Goal: Information Seeking & Learning: Learn about a topic

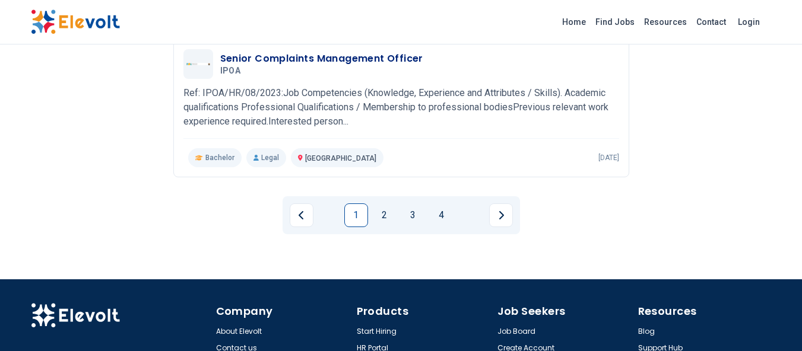
scroll to position [1563, 0]
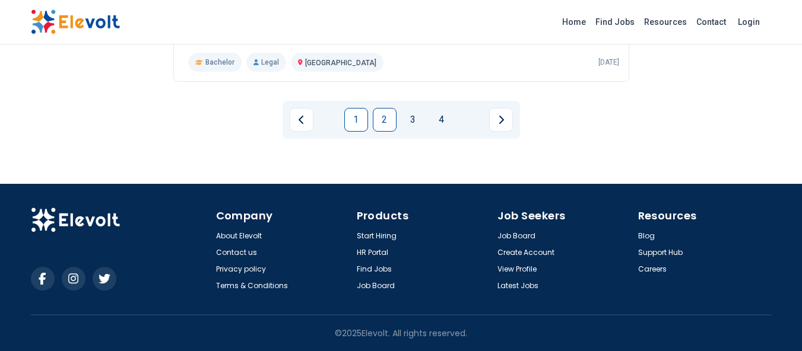
click at [386, 121] on link "2" at bounding box center [385, 120] width 24 height 24
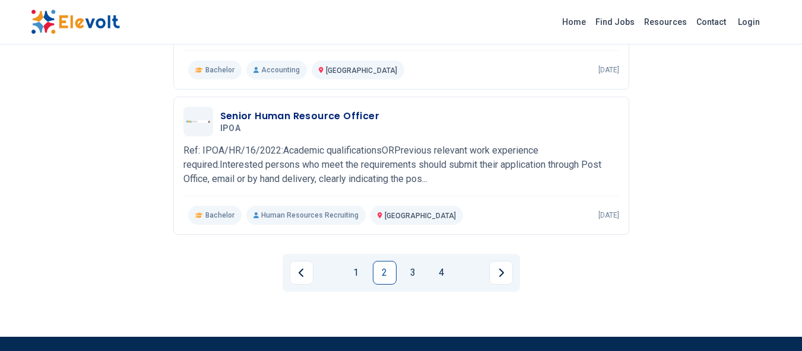
scroll to position [1489, 0]
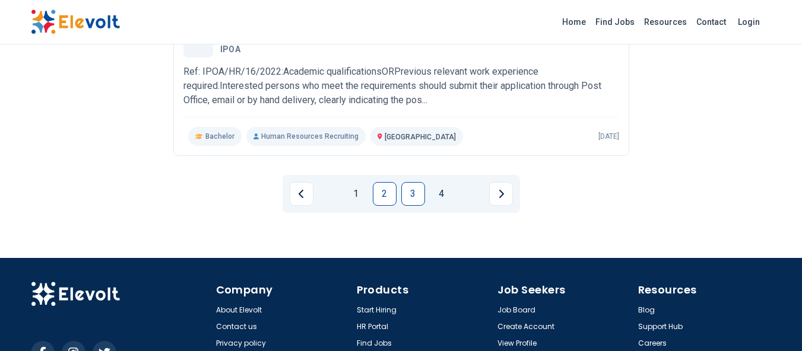
click at [417, 201] on link "3" at bounding box center [413, 194] width 24 height 24
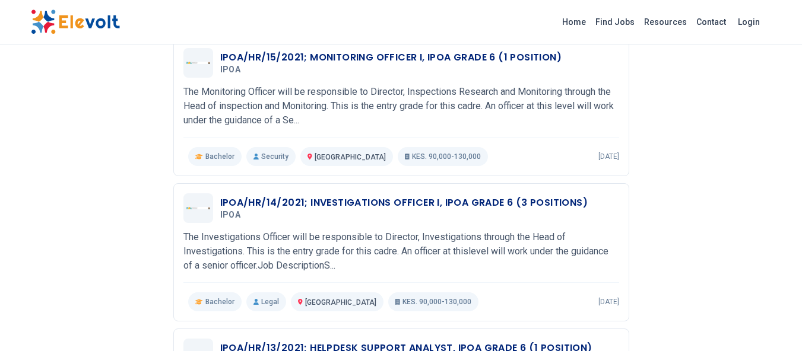
scroll to position [879, 0]
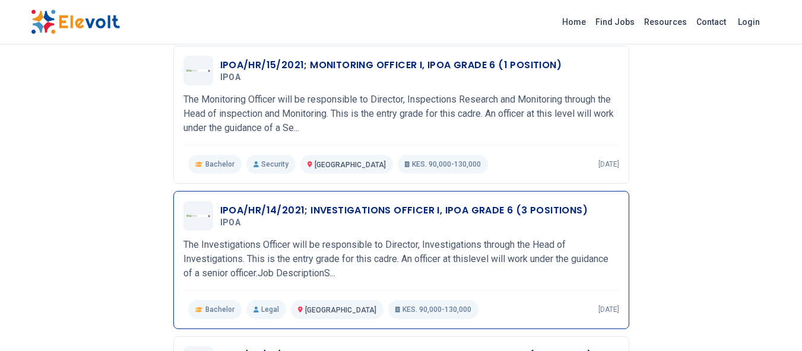
click at [392, 217] on h3 "IPOA/HR/14/2021; INVESTIGATIONS OFFICER I, IPOA GRADE 6 (3 POSITIONS)" at bounding box center [404, 211] width 368 height 14
